Goal: Task Accomplishment & Management: Manage account settings

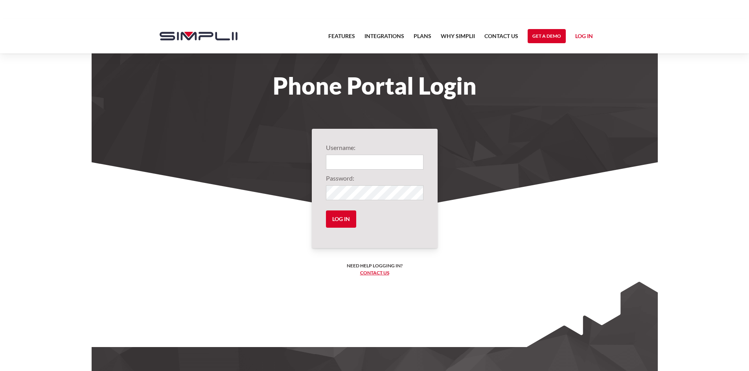
type input "1003@DavisPainting"
click at [337, 221] on input "Log in" at bounding box center [341, 219] width 30 height 17
click at [348, 218] on input "Log in" at bounding box center [341, 219] width 30 height 17
drag, startPoint x: 263, startPoint y: 188, endPoint x: 310, endPoint y: 192, distance: 47.3
click at [263, 188] on section "Username: 1003@DavisPainting Password: Log in Need help logging in? ‍ Contact u…" at bounding box center [375, 264] width 566 height 204
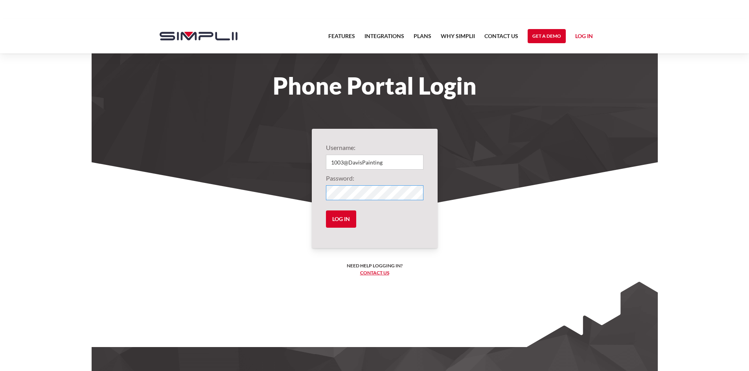
click at [326, 211] on input "Log in" at bounding box center [341, 219] width 30 height 17
click at [527, 147] on section "Phone Portal Login" at bounding box center [375, 116] width 566 height 195
type input "1003@DavisPainting"
click at [335, 217] on input "Log in" at bounding box center [341, 219] width 30 height 17
